Goal: Task Accomplishment & Management: Manage account settings

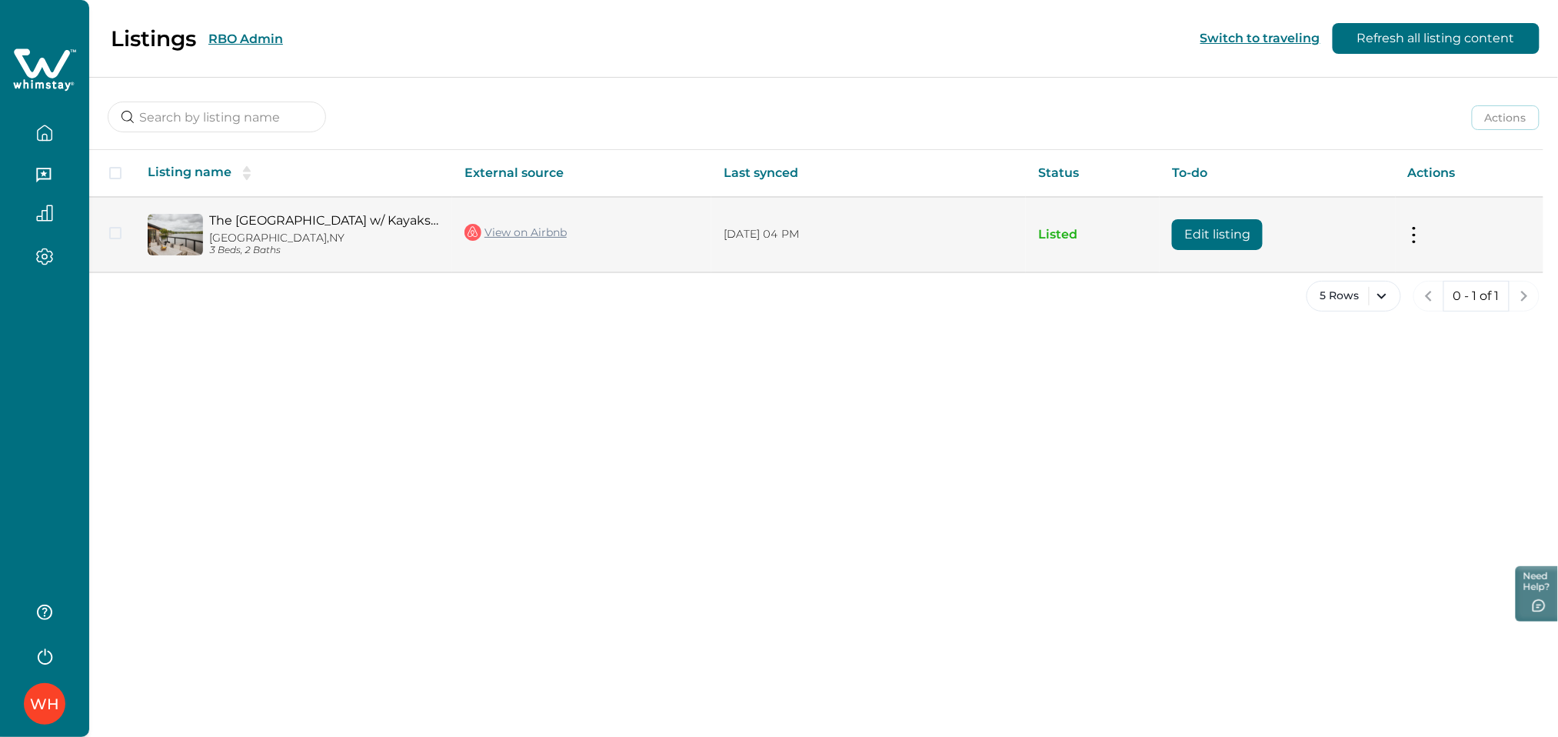
click at [113, 231] on span at bounding box center [115, 233] width 12 height 12
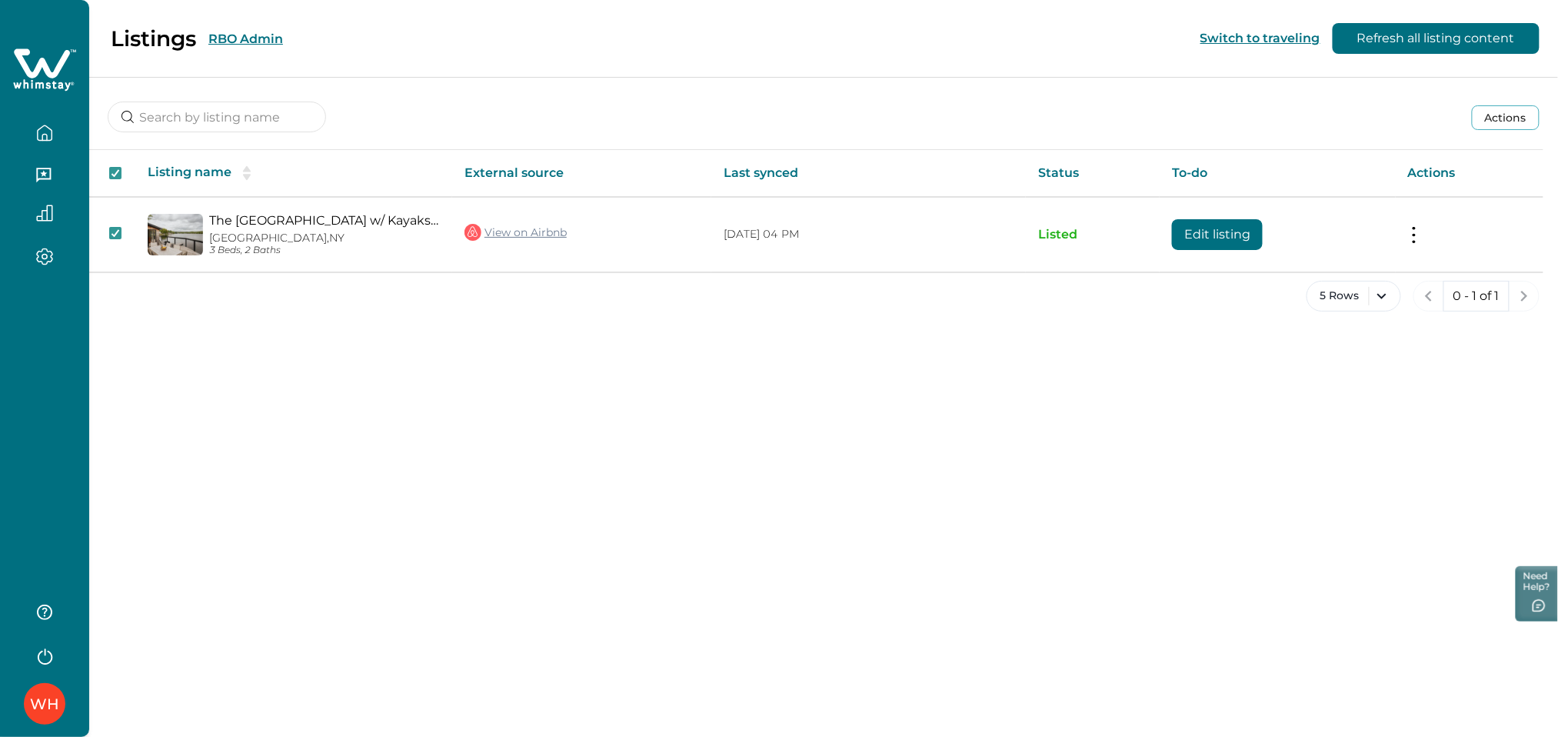
click at [1490, 118] on button "Actions" at bounding box center [1506, 117] width 68 height 25
click at [1296, 118] on div "Actions Actions Publish listing Unlist listing" at bounding box center [823, 105] width 1469 height 57
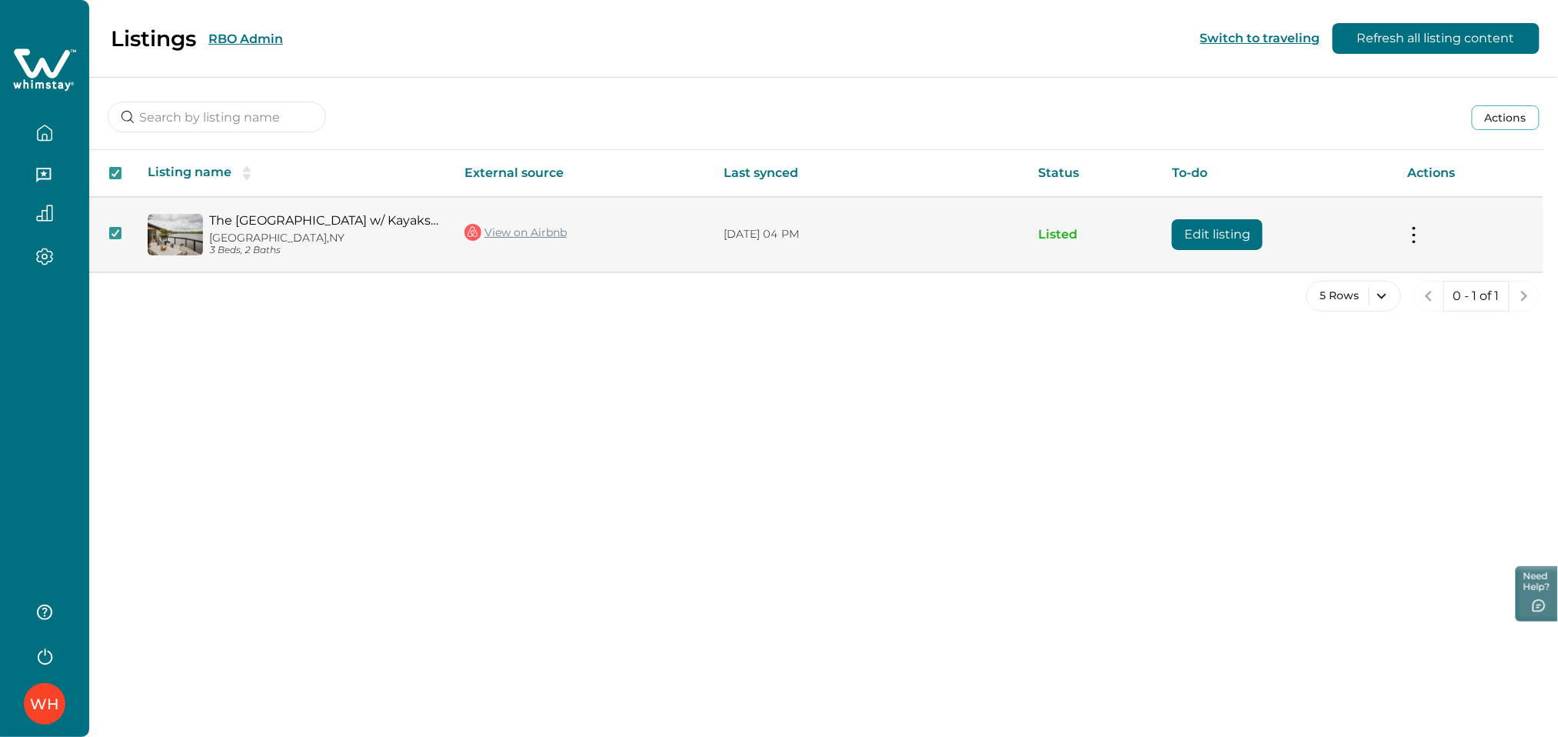
click at [1251, 235] on button "Edit listing" at bounding box center [1217, 234] width 91 height 31
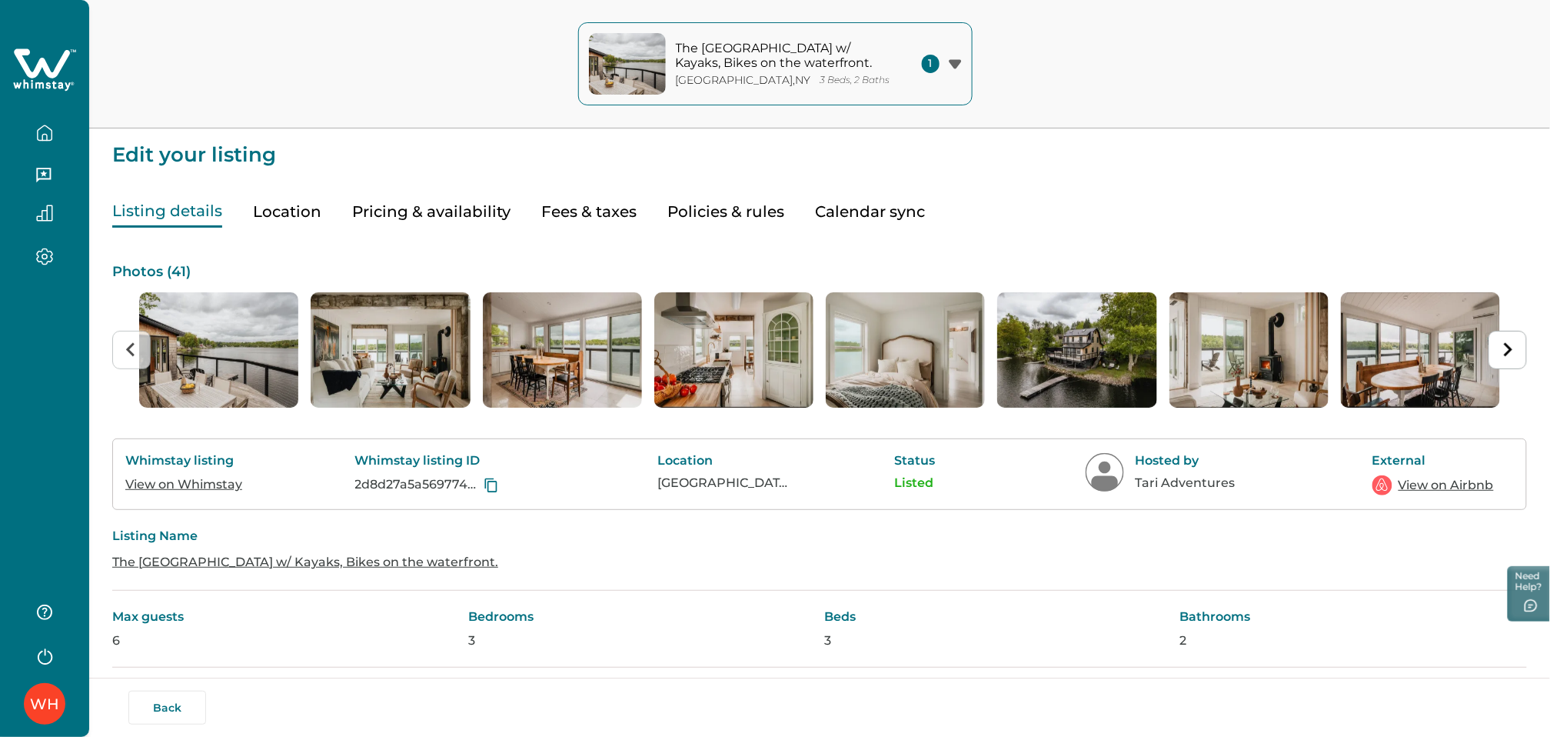
click at [857, 212] on button "Calendar sync" at bounding box center [870, 212] width 110 height 32
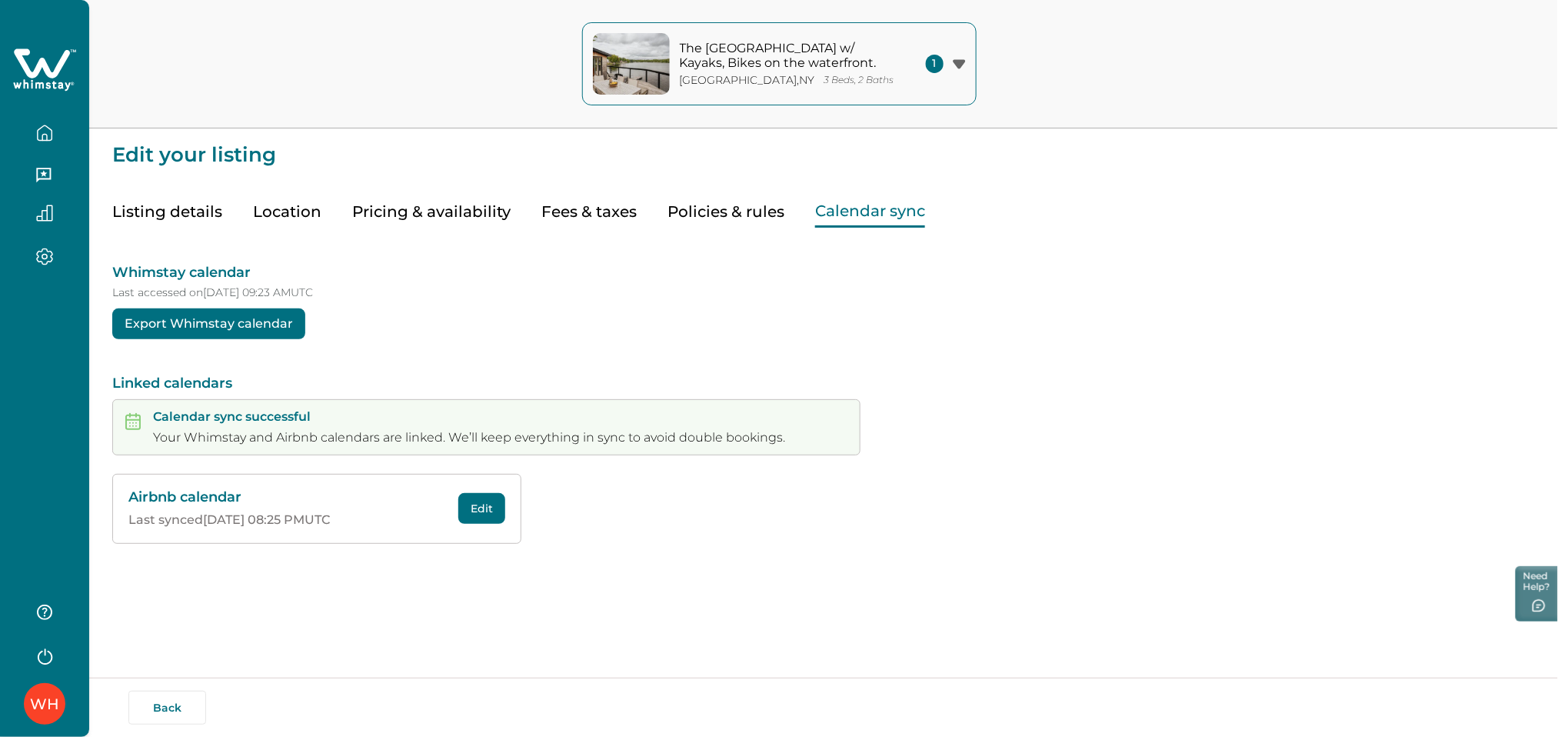
click at [176, 219] on button "Listing details" at bounding box center [167, 212] width 110 height 32
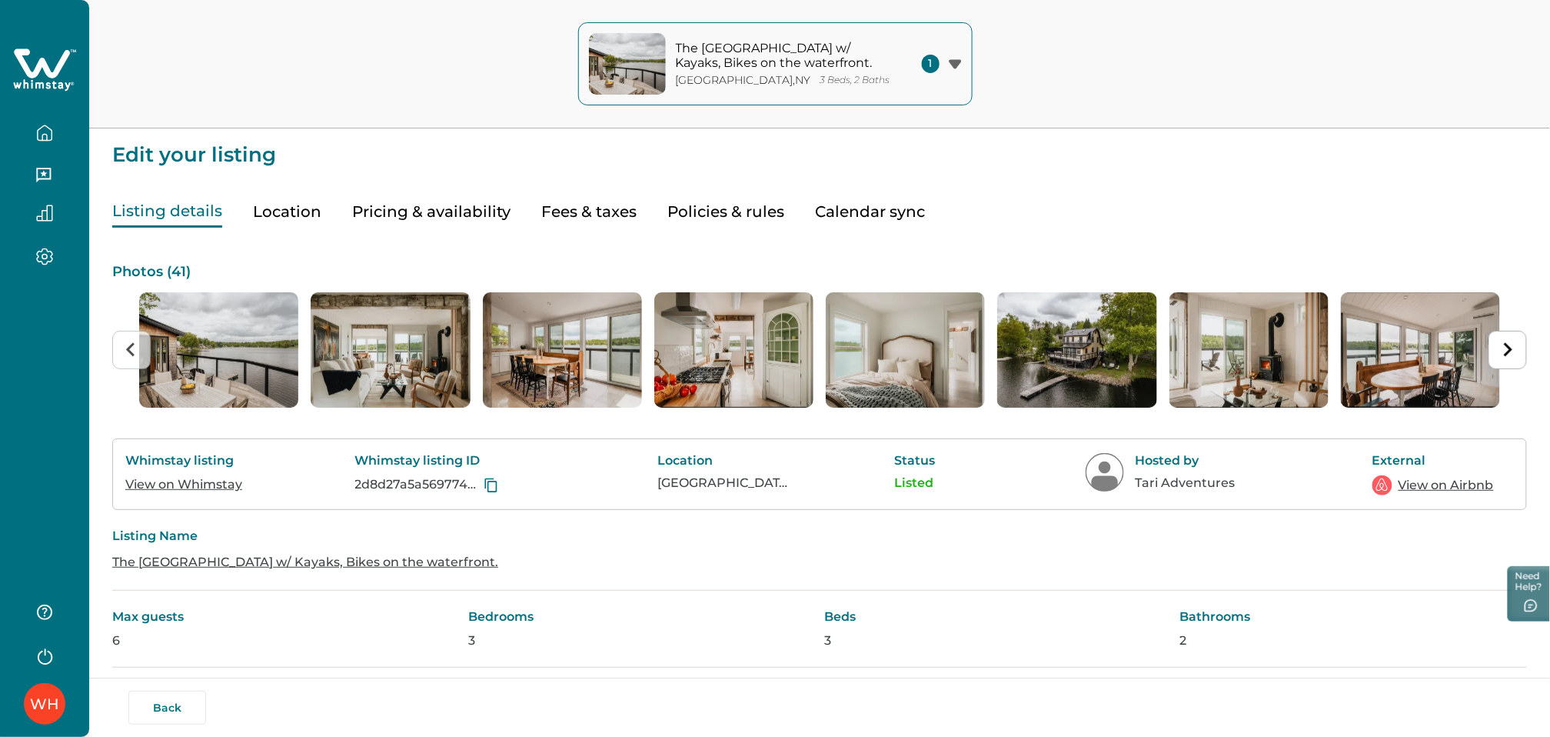
click at [47, 135] on icon "button" at bounding box center [44, 133] width 17 height 17
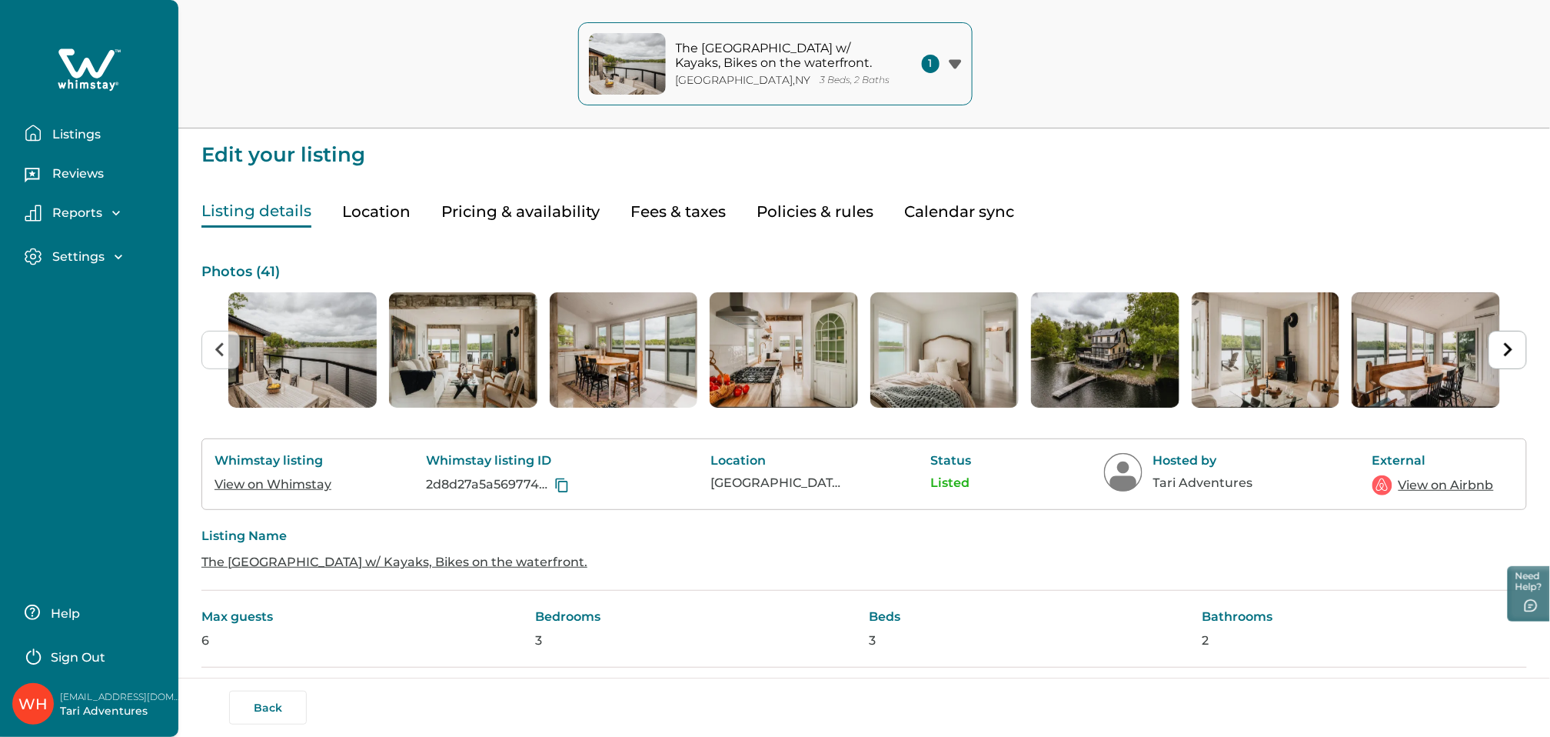
click at [78, 128] on p "Listings" at bounding box center [74, 134] width 53 height 15
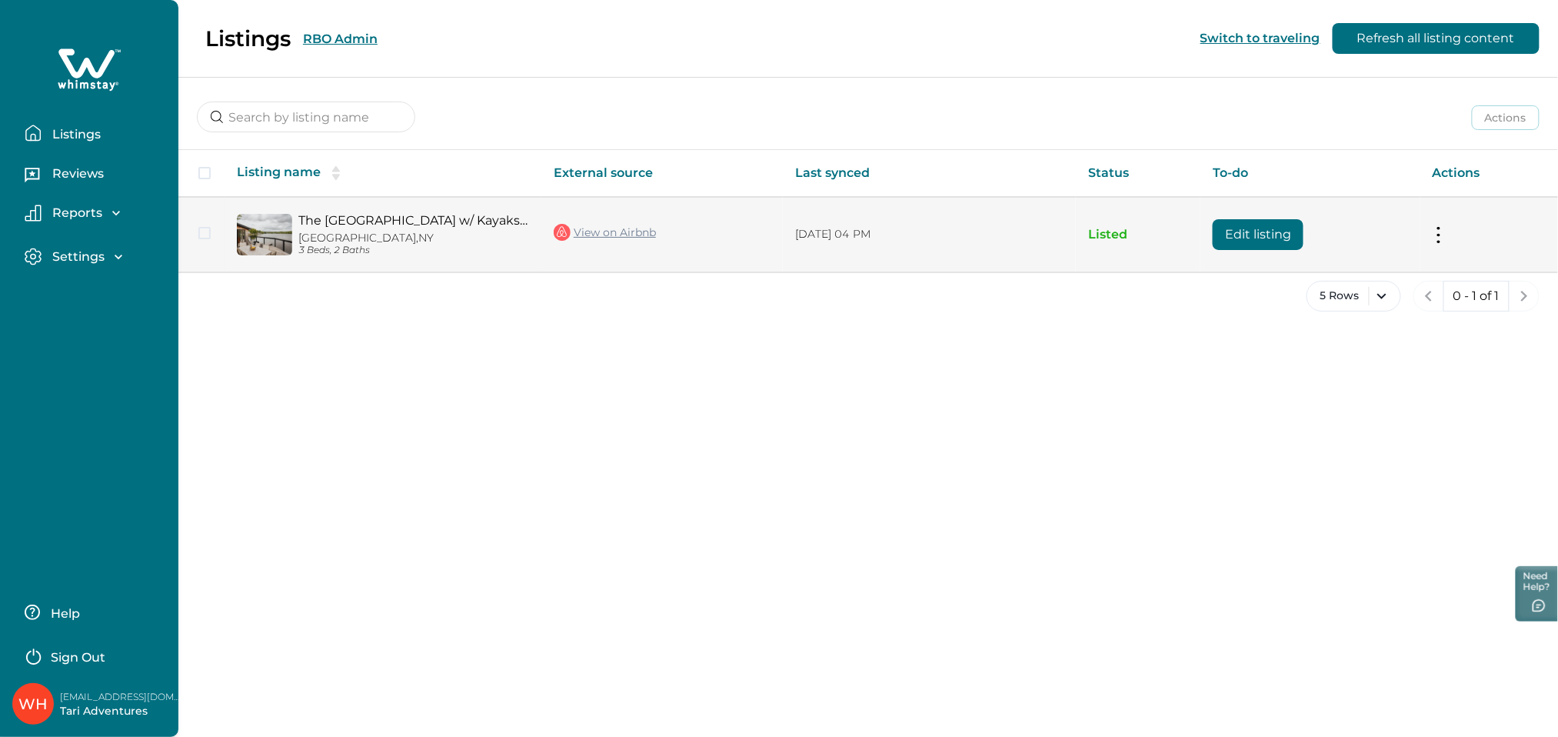
click at [1437, 238] on button at bounding box center [1439, 234] width 12 height 16
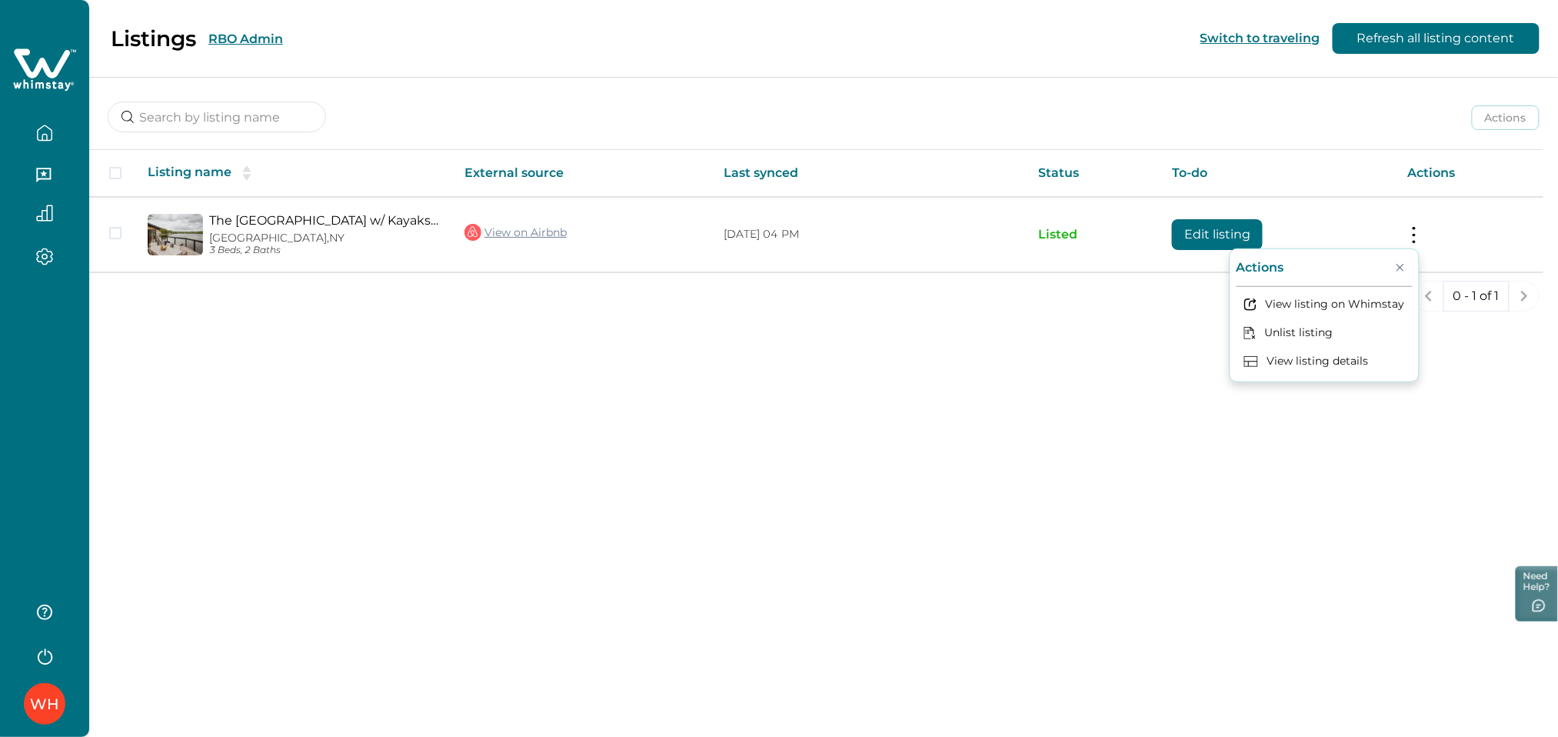
click at [1037, 413] on div "Listings RBO Admin Switch to traveling Refresh all listing content Actions Acti…" at bounding box center [823, 368] width 1469 height 737
click at [1438, 43] on button "Refresh all listing content" at bounding box center [1436, 38] width 207 height 31
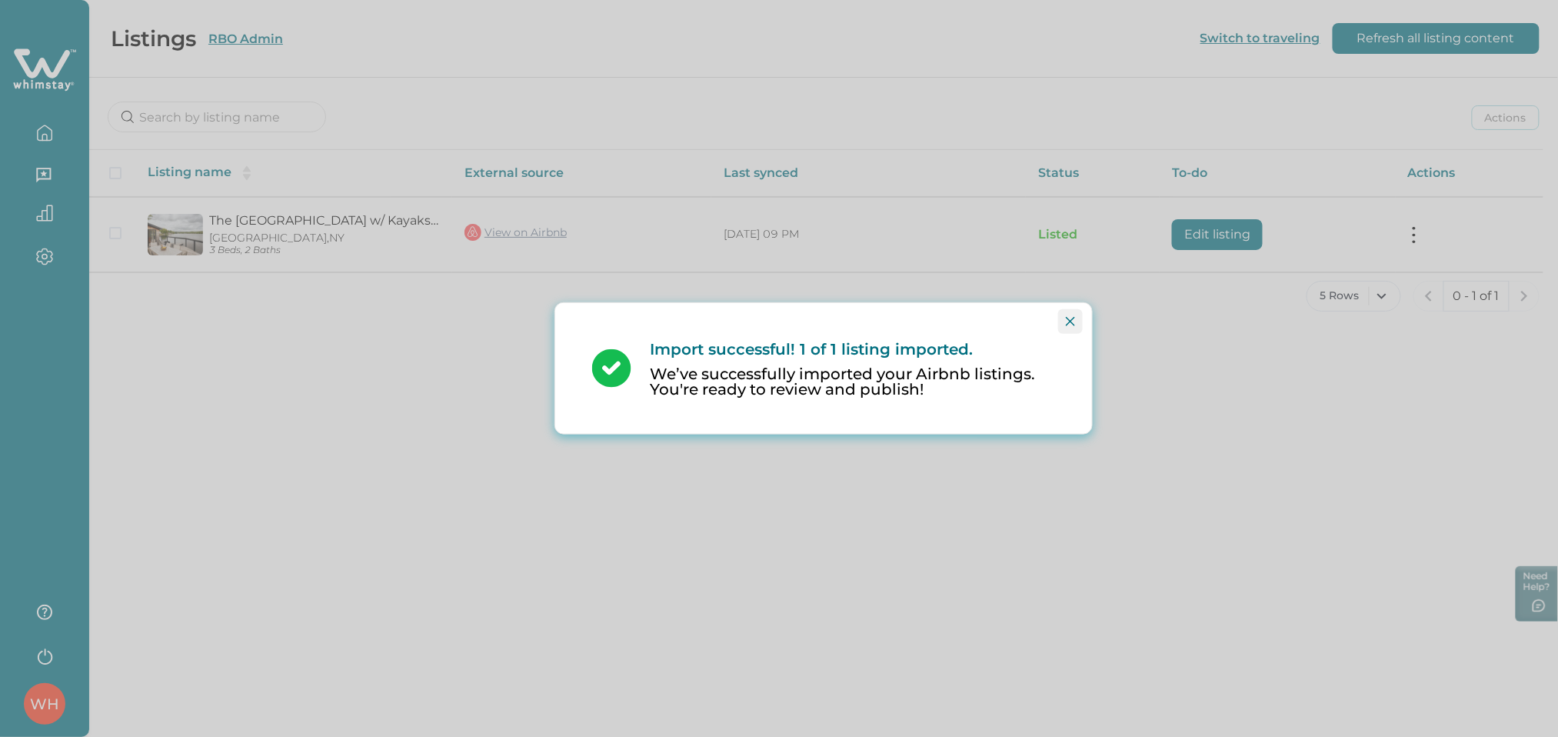
click at [1080, 321] on button "Close" at bounding box center [1070, 321] width 25 height 25
